Goal: Obtain resource: Obtain resource

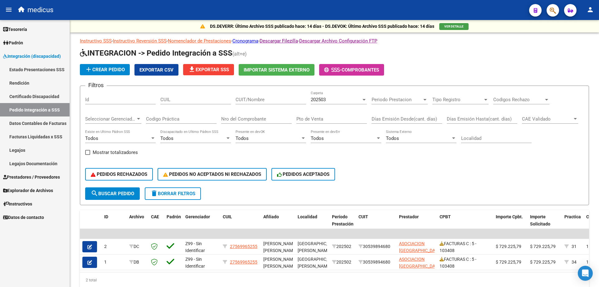
click at [36, 96] on link "Certificado Discapacidad" at bounding box center [35, 96] width 70 height 13
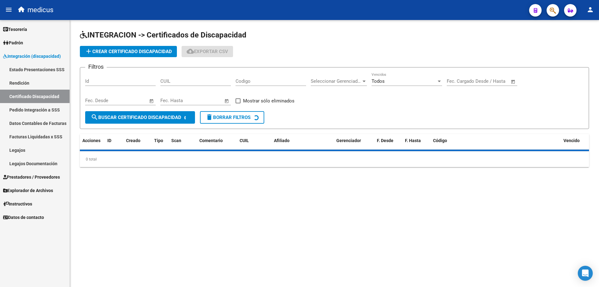
click at [36, 109] on link "Pedido Integración a SSS" at bounding box center [35, 109] width 70 height 13
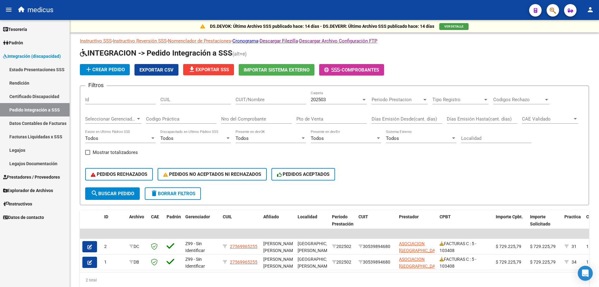
click at [27, 55] on span "Integración (discapacidad)" at bounding box center [32, 56] width 58 height 7
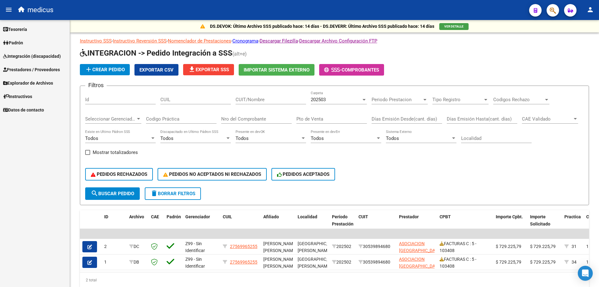
click at [30, 71] on span "Prestadores / Proveedores" at bounding box center [31, 69] width 57 height 7
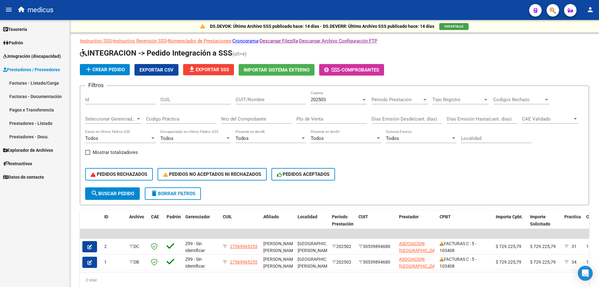
click at [30, 56] on span "Integración (discapacidad)" at bounding box center [32, 56] width 58 height 7
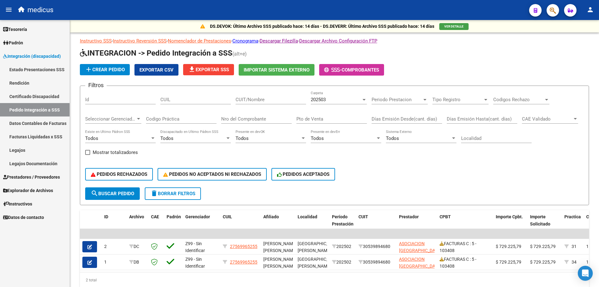
click at [15, 56] on span "Integración (discapacidad)" at bounding box center [32, 56] width 58 height 7
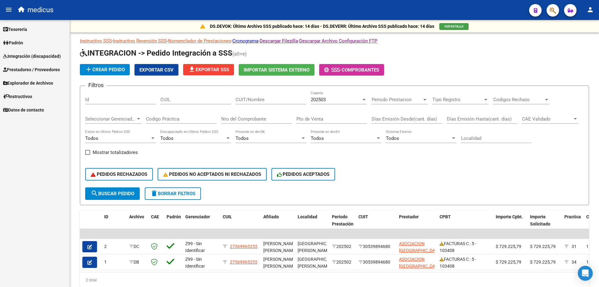
click at [32, 57] on span "Integración (discapacidad)" at bounding box center [32, 56] width 58 height 7
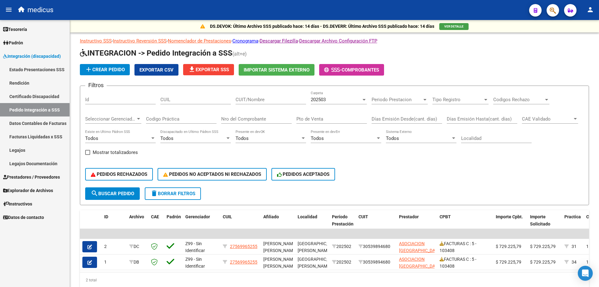
click at [22, 55] on span "Integración (discapacidad)" at bounding box center [32, 56] width 58 height 7
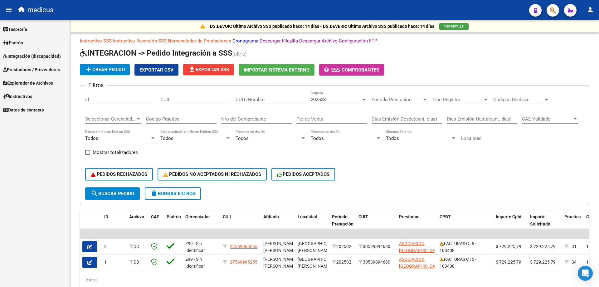
click at [36, 83] on span "Explorador de Archivos" at bounding box center [28, 83] width 50 height 7
click at [28, 97] on link "Integración" at bounding box center [35, 96] width 70 height 13
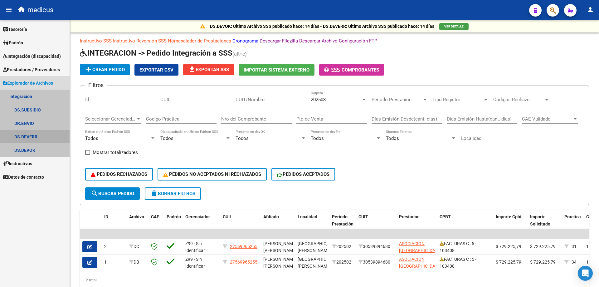
click at [31, 137] on link "DS.DEVERR" at bounding box center [35, 136] width 70 height 13
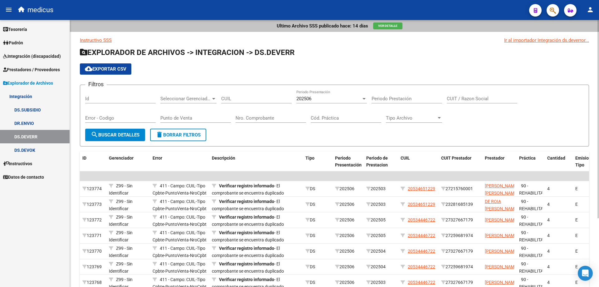
click at [275, 98] on input "CUIL" at bounding box center [256, 99] width 71 height 6
paste input "20-50057771-2"
type input "20-50057771-2"
click at [118, 134] on span "search Buscar Detalles" at bounding box center [115, 135] width 49 height 6
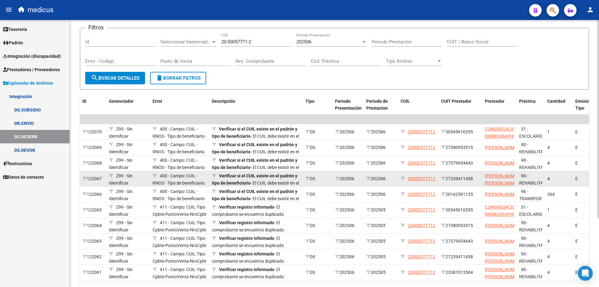
scroll to position [50, 0]
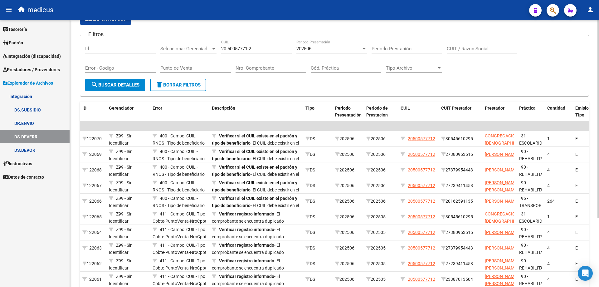
click at [110, 86] on span "search Buscar Detalles" at bounding box center [115, 85] width 49 height 6
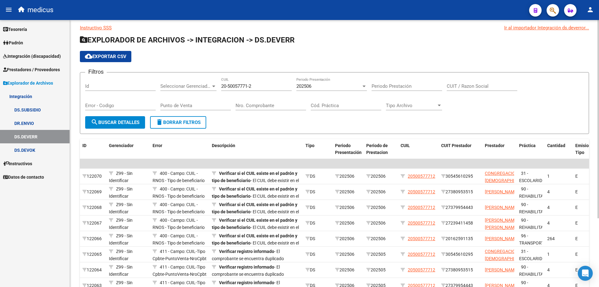
scroll to position [10, 0]
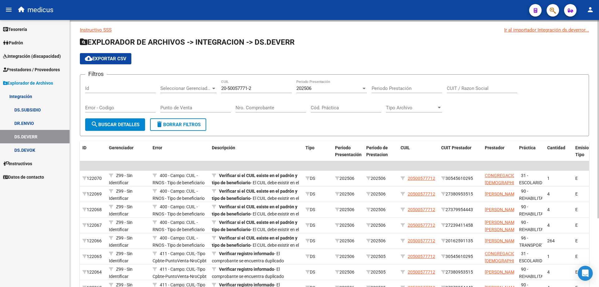
click at [596, 124] on div "Ultimo Archivo SSS publicado hace: 14 días Ver Detalle Instructivo SSS Ir al im…" at bounding box center [335, 187] width 531 height 355
click at [109, 54] on button "cloud_download Exportar CSV" at bounding box center [105, 58] width 51 height 11
